Goal: Find specific page/section: Find specific page/section

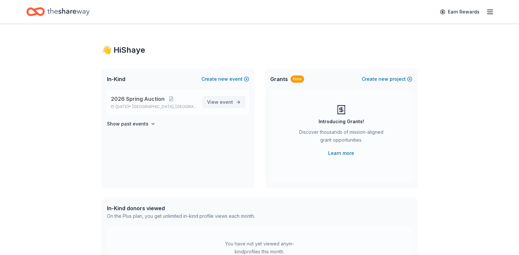
click at [219, 101] on span "View event" at bounding box center [220, 102] width 26 height 8
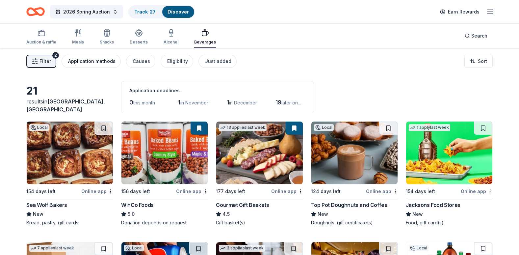
click at [95, 58] on div "Application methods" at bounding box center [91, 61] width 47 height 8
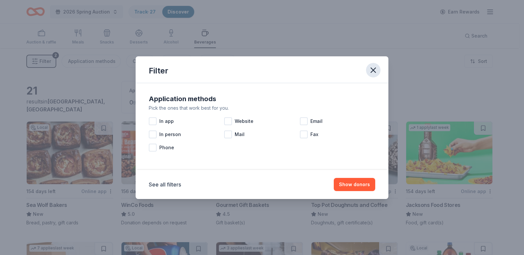
click at [373, 72] on icon "button" at bounding box center [373, 69] width 9 height 9
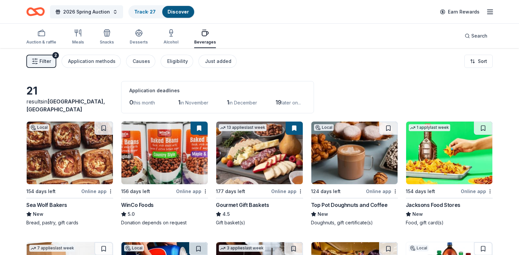
click at [42, 65] on button "Filter 2" at bounding box center [41, 61] width 30 height 13
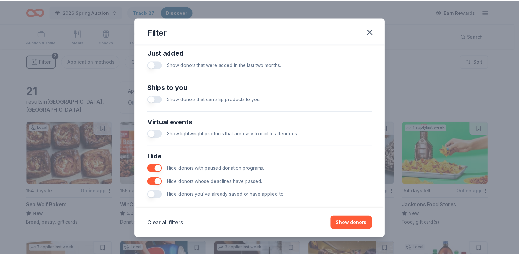
scroll to position [270, 0]
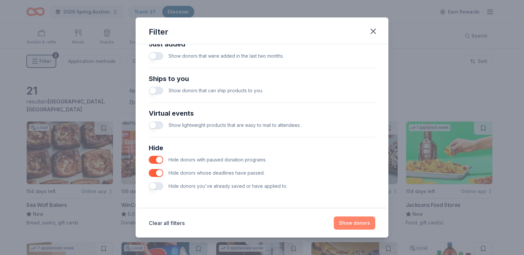
click at [356, 223] on button "Show donors" at bounding box center [354, 222] width 41 height 13
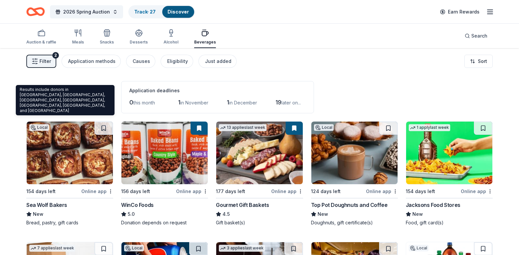
click at [45, 108] on span "in [GEOGRAPHIC_DATA], [GEOGRAPHIC_DATA]" at bounding box center [65, 105] width 79 height 14
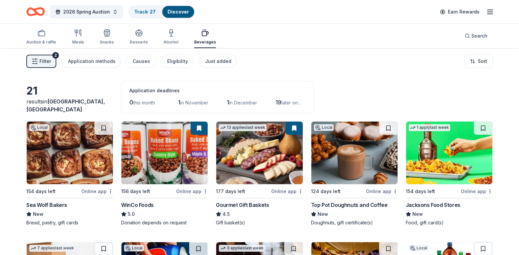
click at [171, 11] on link "Discover" at bounding box center [178, 12] width 21 height 6
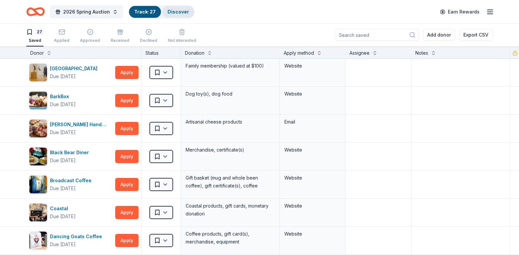
click at [176, 12] on link "Discover" at bounding box center [178, 12] width 21 height 6
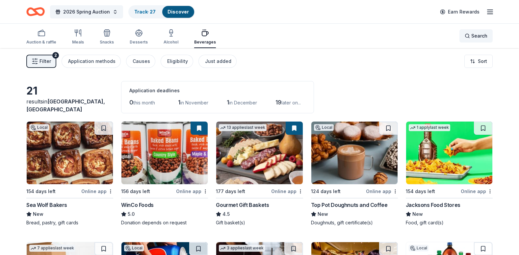
click at [468, 35] on div "Search" at bounding box center [476, 36] width 23 height 8
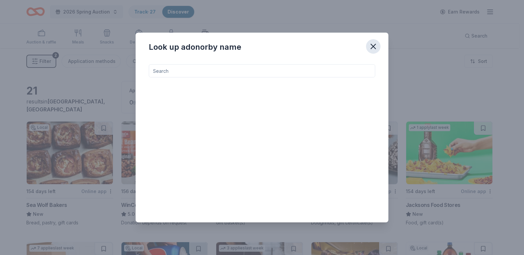
click at [373, 49] on icon "button" at bounding box center [373, 46] width 9 height 9
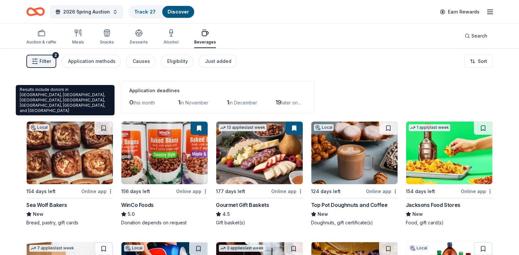
click at [68, 107] on span "[GEOGRAPHIC_DATA], [GEOGRAPHIC_DATA]" at bounding box center [65, 105] width 79 height 14
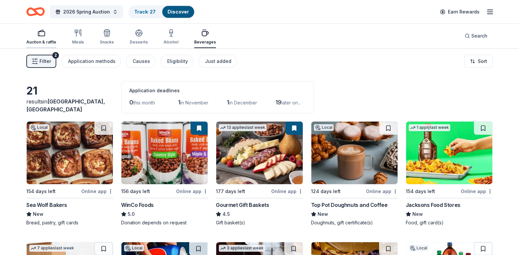
click at [43, 36] on rect "button" at bounding box center [41, 34] width 7 height 4
